Goal: Use online tool/utility: Utilize a website feature to perform a specific function

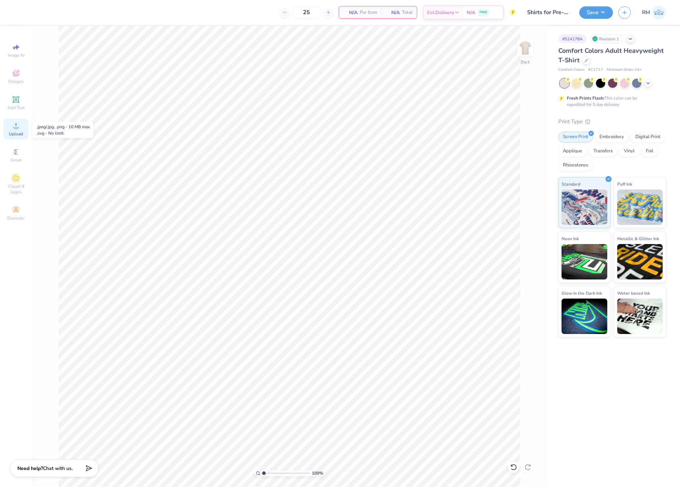
click at [19, 128] on icon at bounding box center [16, 126] width 9 height 9
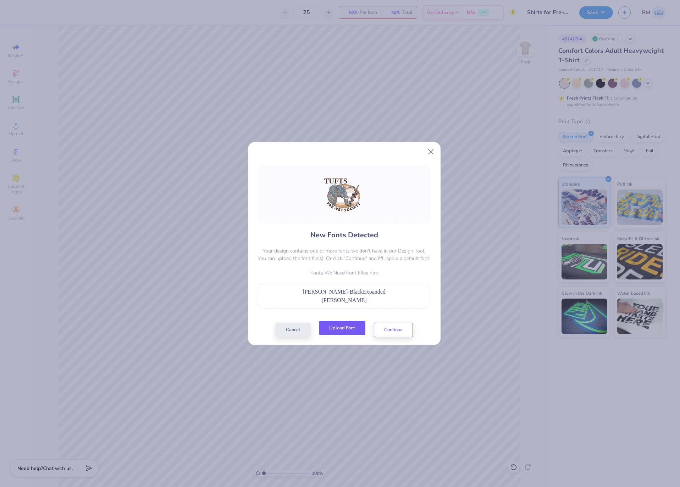
click at [350, 335] on button "Upload Font" at bounding box center [342, 328] width 46 height 15
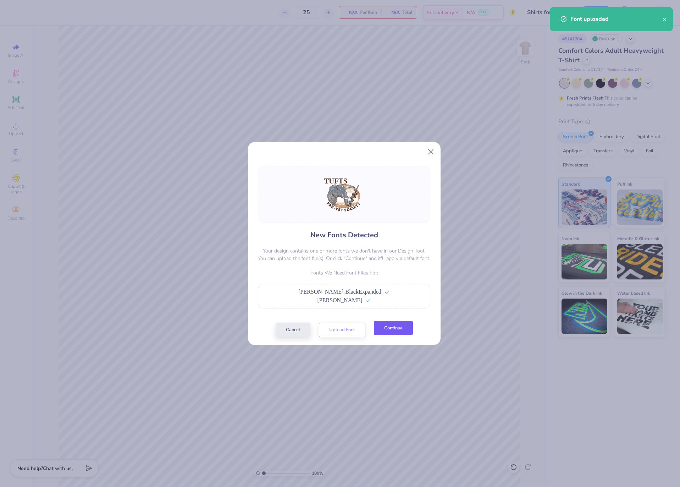
click at [400, 332] on button "Continue" at bounding box center [393, 328] width 39 height 15
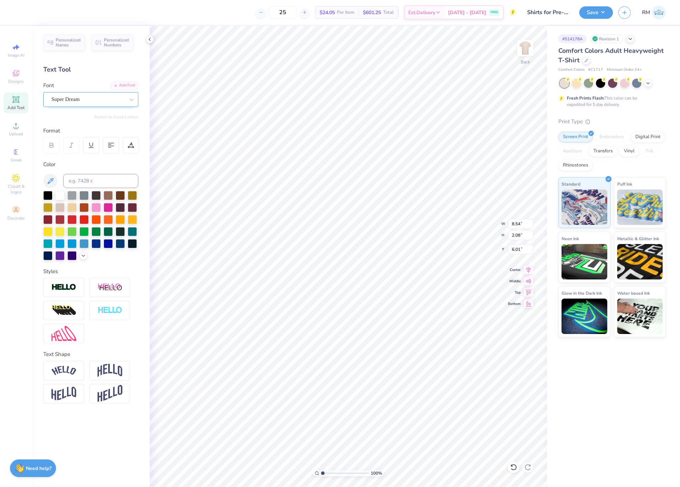
click at [101, 105] on div "Super Dream" at bounding box center [88, 99] width 74 height 11
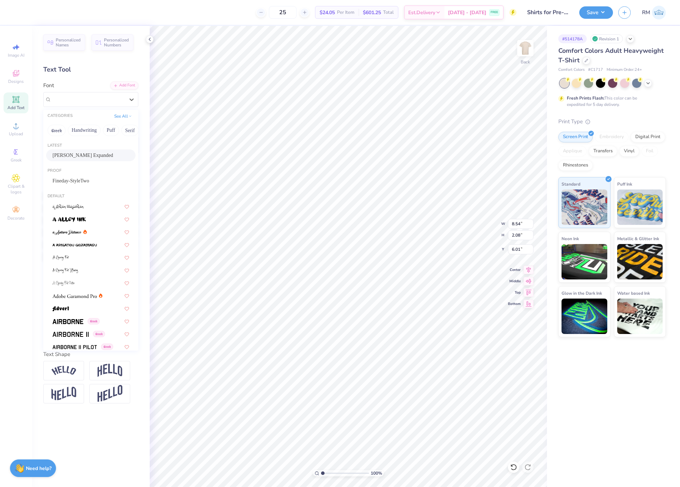
click at [96, 158] on span "[PERSON_NAME] Expanded" at bounding box center [82, 155] width 61 height 7
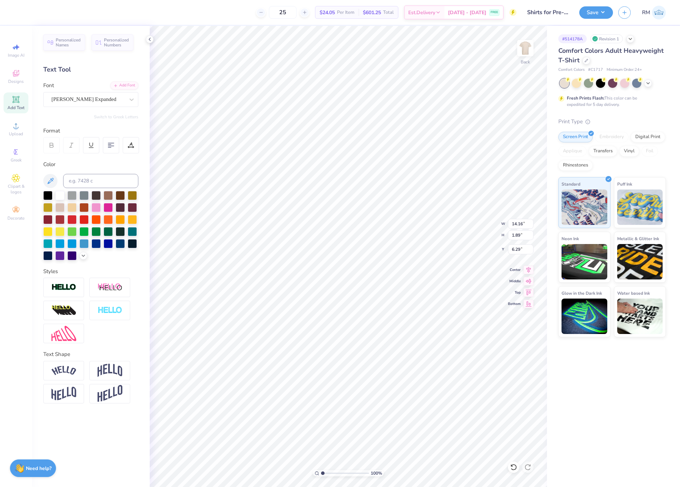
type input "14.16"
type input "1.89"
type input "6.29"
click at [531, 269] on icon at bounding box center [528, 269] width 10 height 9
click at [514, 224] on input "14.16" at bounding box center [521, 224] width 26 height 10
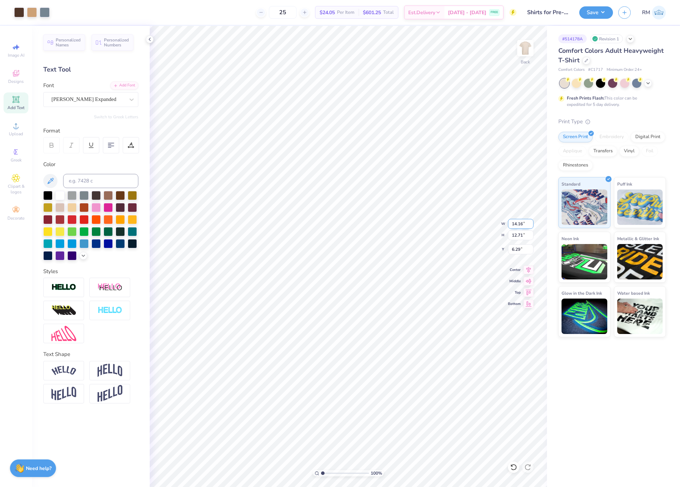
click at [514, 224] on input "14.16" at bounding box center [521, 224] width 26 height 10
click at [519, 251] on input "6.29" at bounding box center [521, 250] width 26 height 10
type input "12.00"
type input "10.77"
click at [519, 251] on input "7.26" at bounding box center [521, 250] width 26 height 10
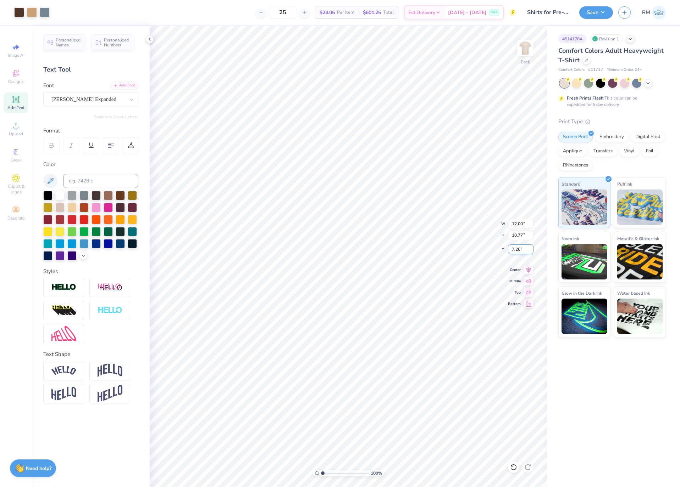
click at [519, 251] on input "7.26" at bounding box center [521, 250] width 26 height 10
type input "3.00"
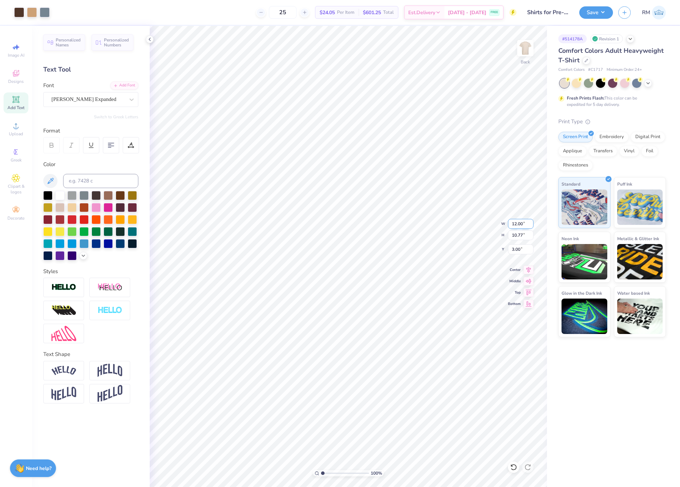
click at [516, 222] on input "12.00" at bounding box center [521, 224] width 26 height 10
click at [520, 250] on input "3.00" at bounding box center [521, 250] width 26 height 10
type input "11.00"
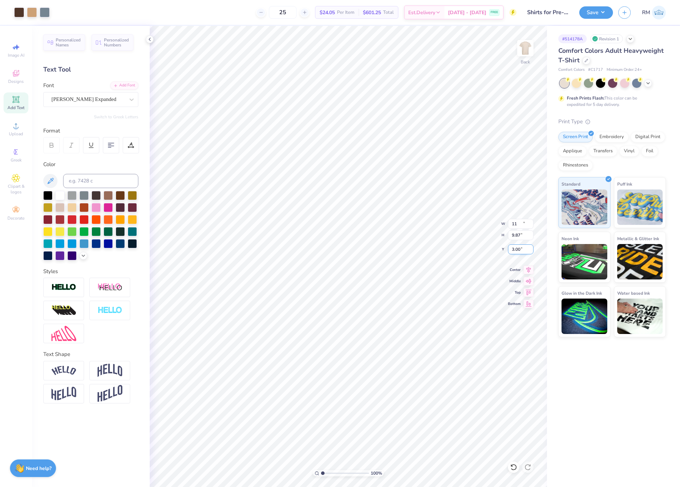
type input "9.87"
click at [520, 250] on input "3.45" at bounding box center [521, 250] width 26 height 10
type input "3.00"
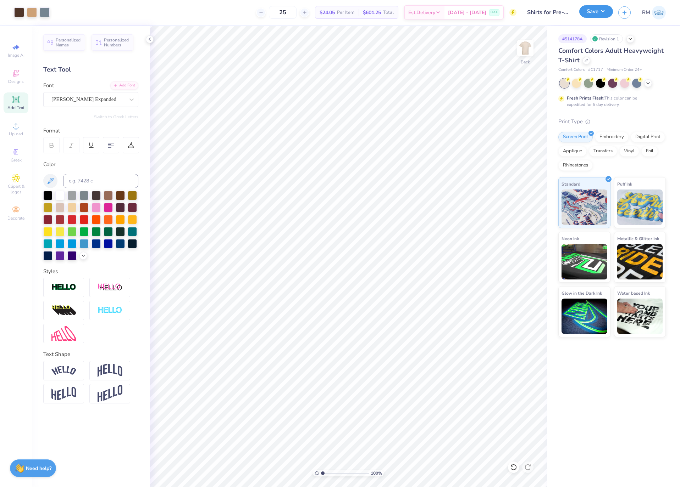
click at [603, 12] on button "Save" at bounding box center [596, 11] width 34 height 12
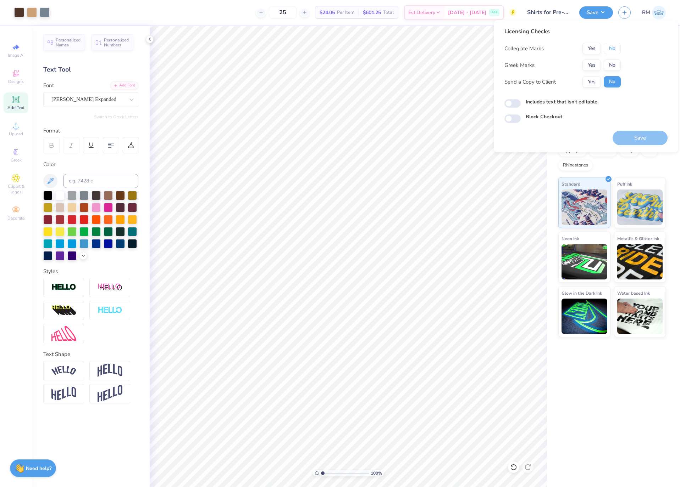
drag, startPoint x: 612, startPoint y: 49, endPoint x: 612, endPoint y: 57, distance: 8.5
click at [612, 52] on button "No" at bounding box center [611, 48] width 17 height 11
click at [613, 63] on button "No" at bounding box center [611, 65] width 17 height 11
click at [596, 81] on button "Yes" at bounding box center [591, 81] width 18 height 11
click at [662, 135] on button "Save" at bounding box center [639, 138] width 55 height 15
